Goal: Answer question/provide support

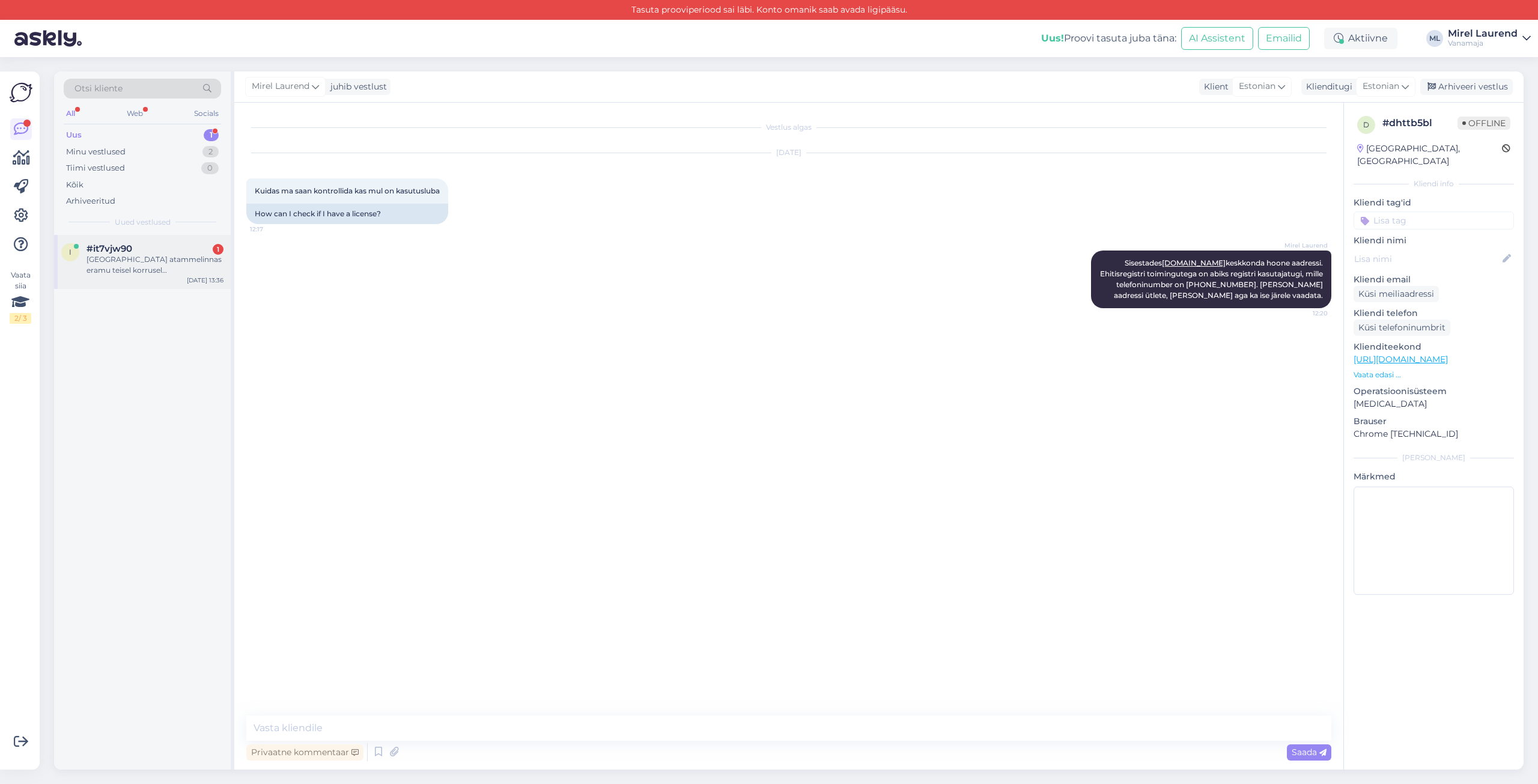
click at [144, 259] on div "[GEOGRAPHIC_DATA] atammelinnas eramu teisel korrusel [PERSON_NAME] kapitaalremo…" at bounding box center [155, 264] width 137 height 21
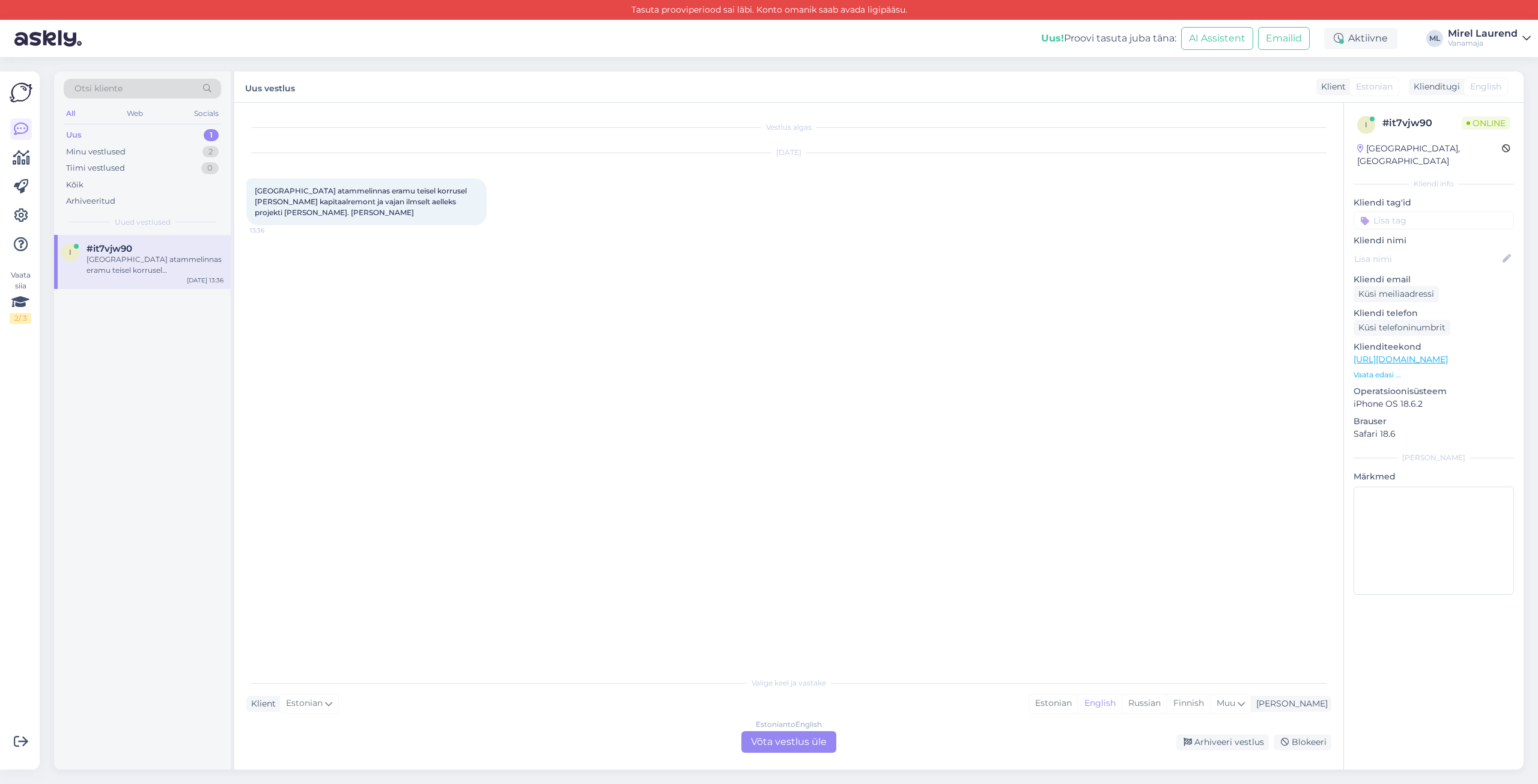
click at [799, 748] on div "Estonian to English Võta vestlus üle" at bounding box center [788, 742] width 95 height 21
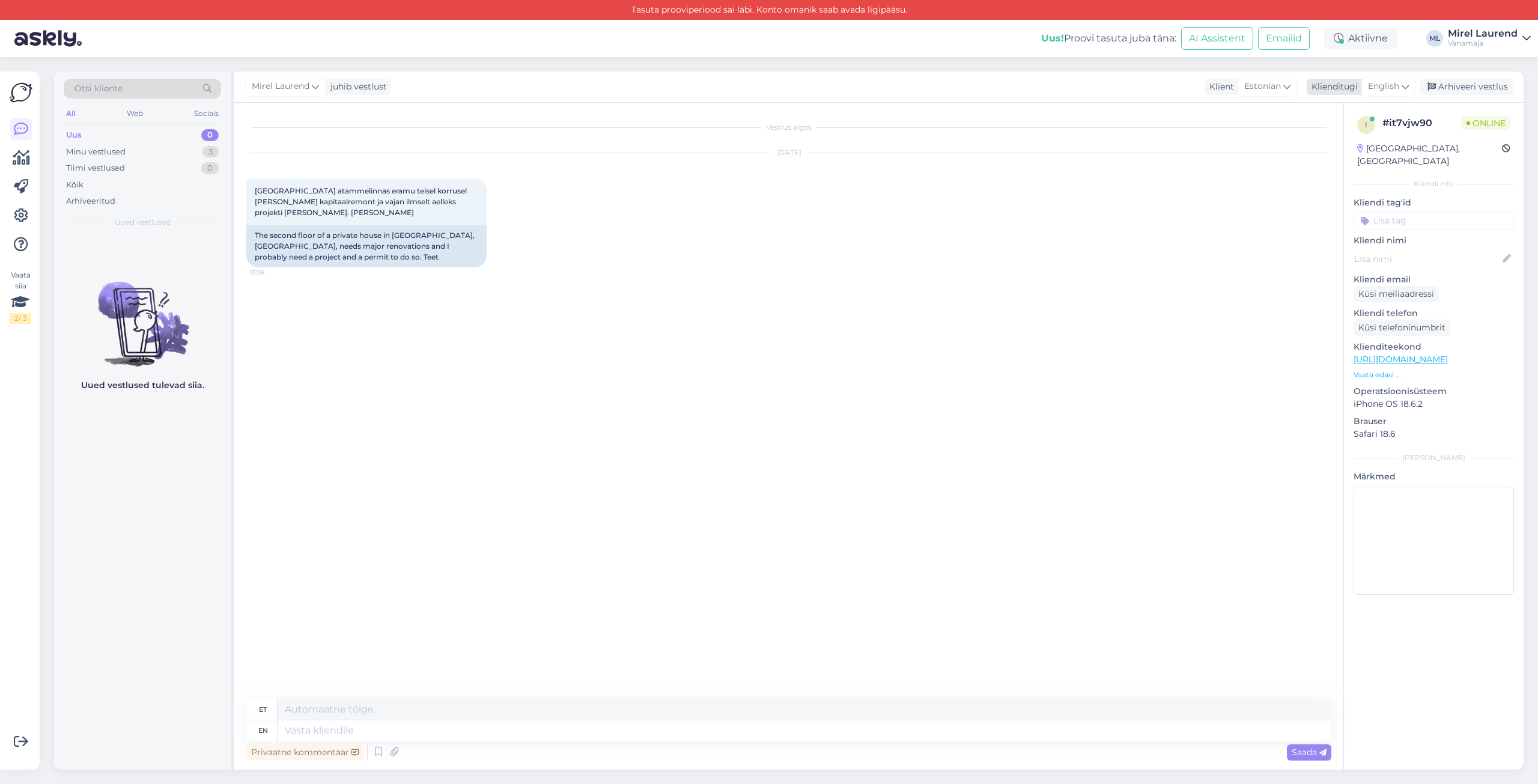
click at [1405, 84] on icon at bounding box center [1405, 87] width 7 height 13
click at [1365, 284] on link "Estonian" at bounding box center [1361, 293] width 132 height 19
click at [308, 712] on div "Vestlus algas [DATE] [GEOGRAPHIC_DATA] atammelinnas eramu teisel korrusel [PERS…" at bounding box center [789, 436] width 1109 height 667
click at [308, 722] on textarea at bounding box center [788, 728] width 1085 height 25
paste textarea "oleme aga lähikuudel hõivatud kokkulepitud tööde teostamisega ning vaba ressurs…"
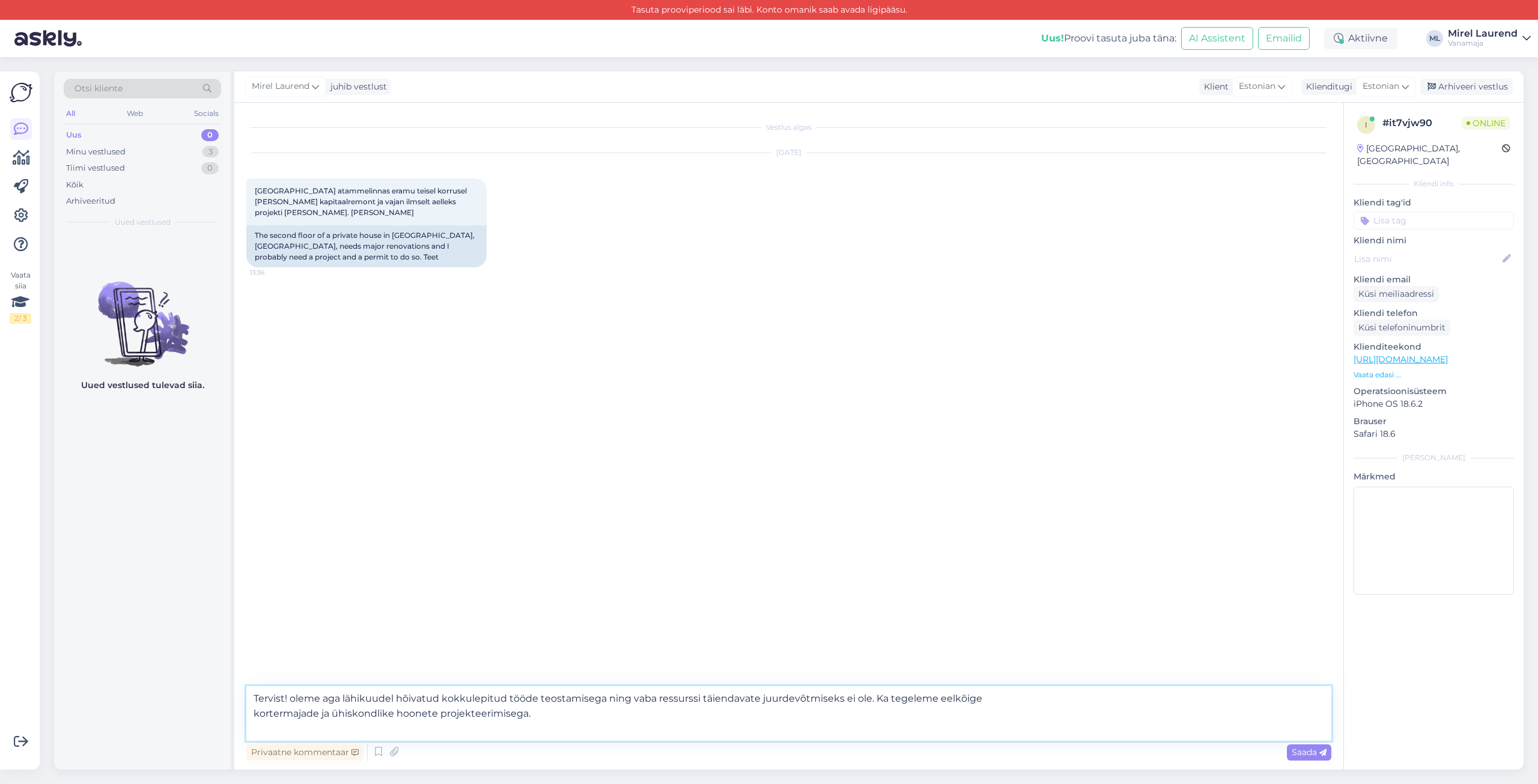
click at [288, 701] on textarea "Tervist! oleme aga lähikuudel hõivatud kokkulepitud tööde teostamisega ning vab…" at bounding box center [788, 713] width 1085 height 54
click at [329, 701] on textarea "Tervist! Oleme aga lähikuudel hõivatud kokkulepitud tööde teostamisega ning vab…" at bounding box center [788, 713] width 1085 height 54
click at [377, 700] on textarea "Tervist! Oleme lähikuudel hõivatud kokkulepitud tööde teostamisega ning vaba re…" at bounding box center [788, 713] width 1085 height 54
click at [392, 700] on textarea "Tervist! Oleme lähikuudel hõivatud kokkulepitud tööde teostamisega ning vaba re…" at bounding box center [788, 713] width 1085 height 54
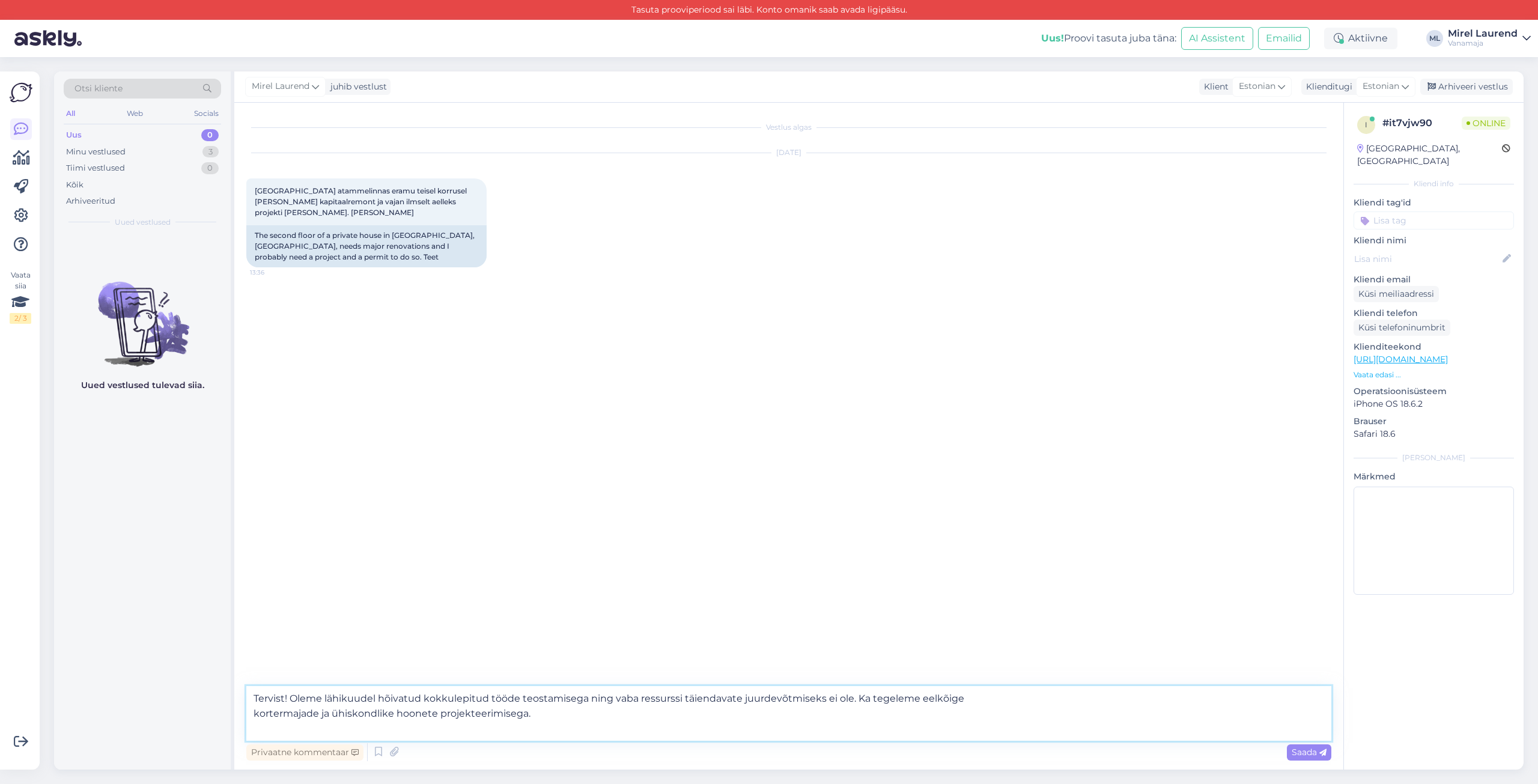
click at [392, 700] on textarea "Tervist! Oleme lähikuudel hõivatud kokkulepitud tööde teostamisega ning vaba re…" at bounding box center [788, 713] width 1085 height 54
click at [564, 701] on textarea "Tervist! Oleme lähikuudel juba kokkulepitud tööde teostamisega ning vaba ressur…" at bounding box center [788, 713] width 1085 height 54
click at [574, 700] on textarea "Tervist! Oleme lähikuudel juba kokkulepitud tööde teostamisega [PERSON_NAME] hõ…" at bounding box center [788, 713] width 1085 height 54
click at [578, 701] on textarea "Tervist! Oleme lähikuudel juba kokkulepitud tööde teostamisega [PERSON_NAME] hõ…" at bounding box center [788, 713] width 1085 height 54
click at [730, 698] on textarea "Tervist! Oleme lähikuudel juba kokkulepitud tööde teostamisega päris hõivatud, …" at bounding box center [788, 713] width 1085 height 54
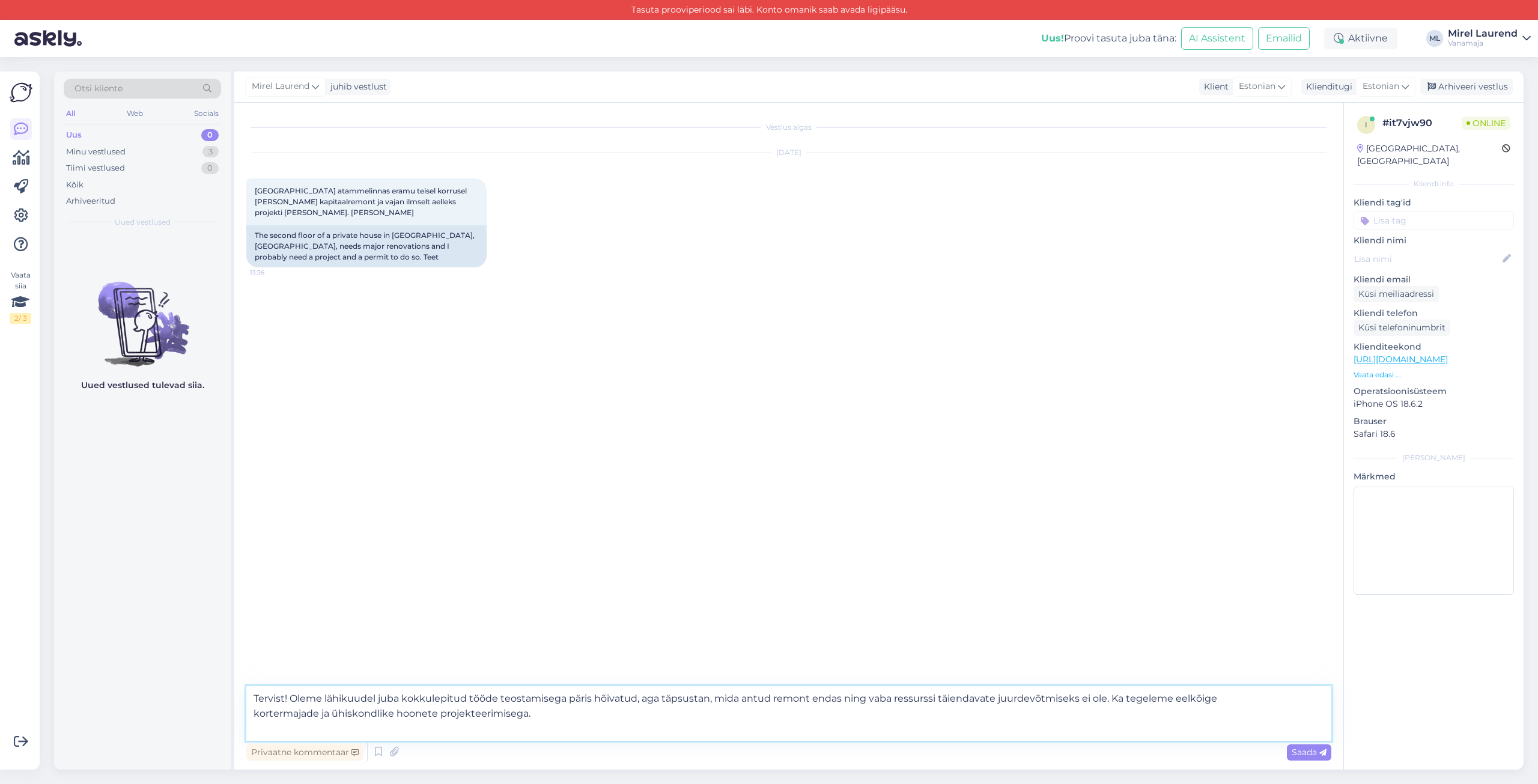
drag, startPoint x: 865, startPoint y: 713, endPoint x: 812, endPoint y: 698, distance: 55.1
click at [812, 698] on textarea "Tervist! Oleme lähikuudel juba kokkulepitud tööde teostamisega päris hõivatud, …" at bounding box center [788, 713] width 1085 height 54
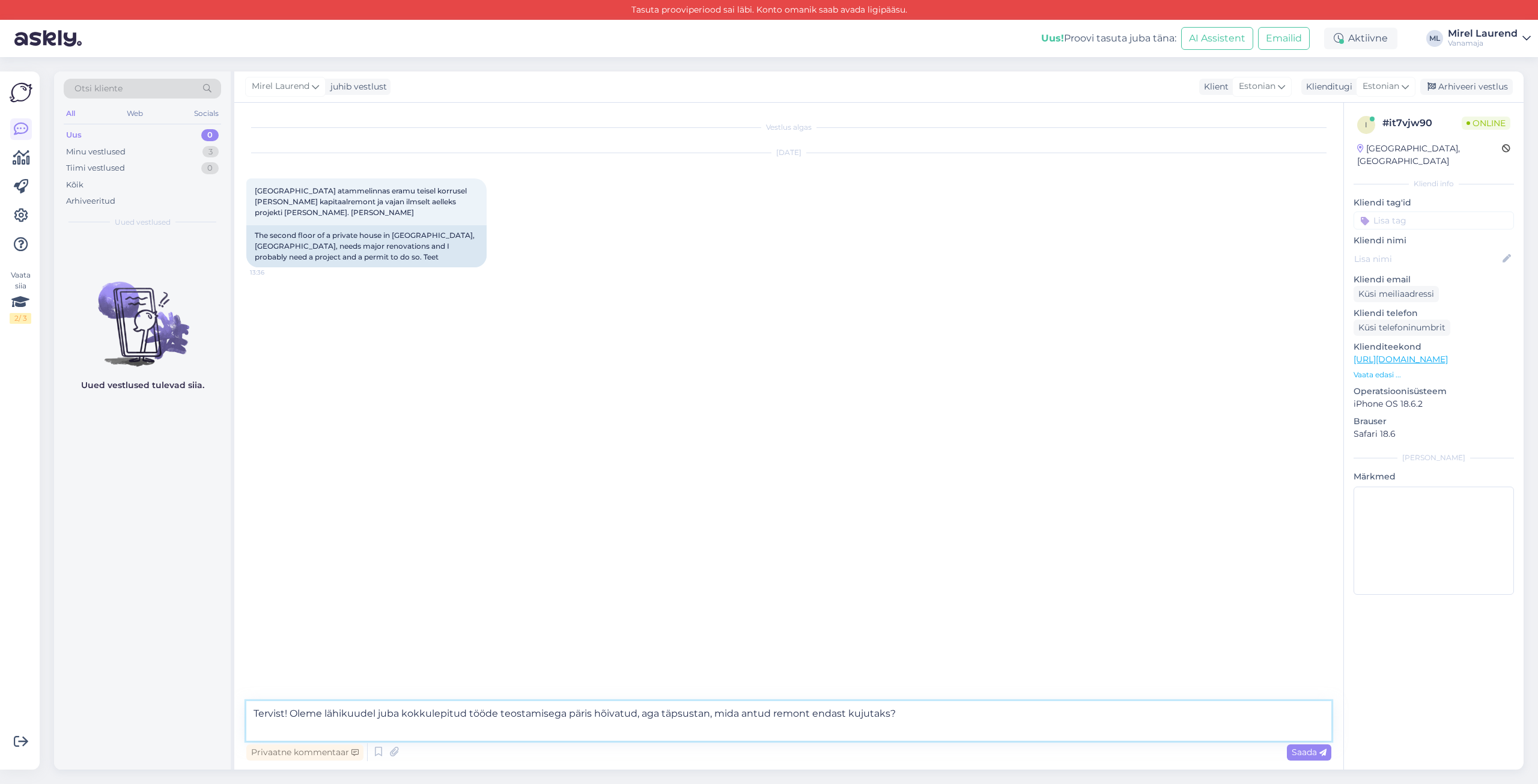
click at [843, 714] on textarea "Tervist! Oleme lähikuudel juba kokkulepitud tööde teostamisega päris hõivatud, …" at bounding box center [788, 721] width 1085 height 40
click at [1065, 717] on textarea "Tervist! Oleme lähikuudel juba kokkulepitud tööde teostamisega päris hõivatud, …" at bounding box center [788, 721] width 1085 height 40
type textarea "Tervist! Oleme lähikuudel juba kokkulepitud tööde teostamisega päris hõivatud, …"
click at [1312, 757] on span "Saada" at bounding box center [1308, 752] width 35 height 11
